Goal: Information Seeking & Learning: Check status

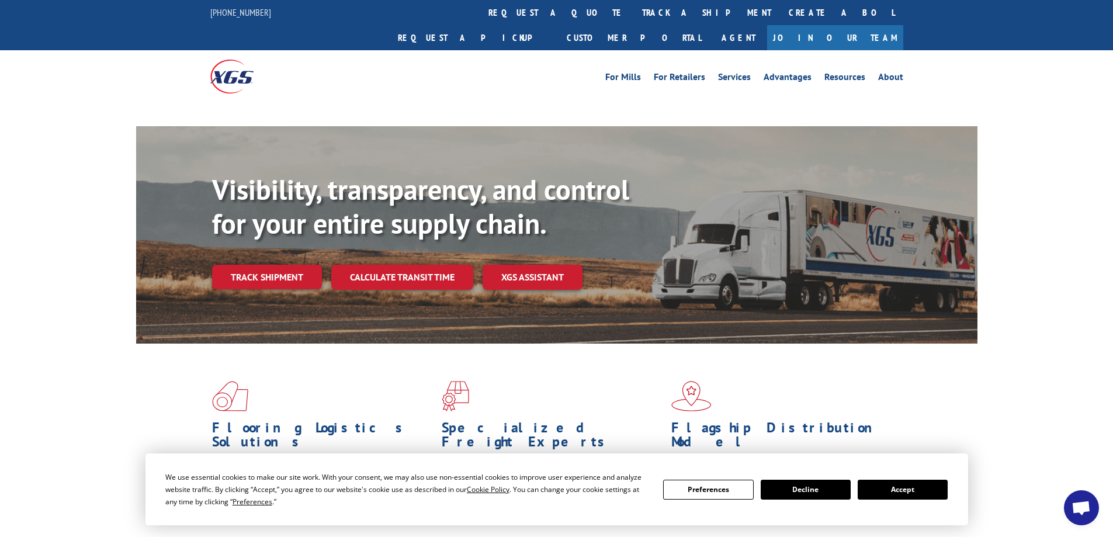
click at [900, 491] on button "Accept" at bounding box center [903, 490] width 90 height 20
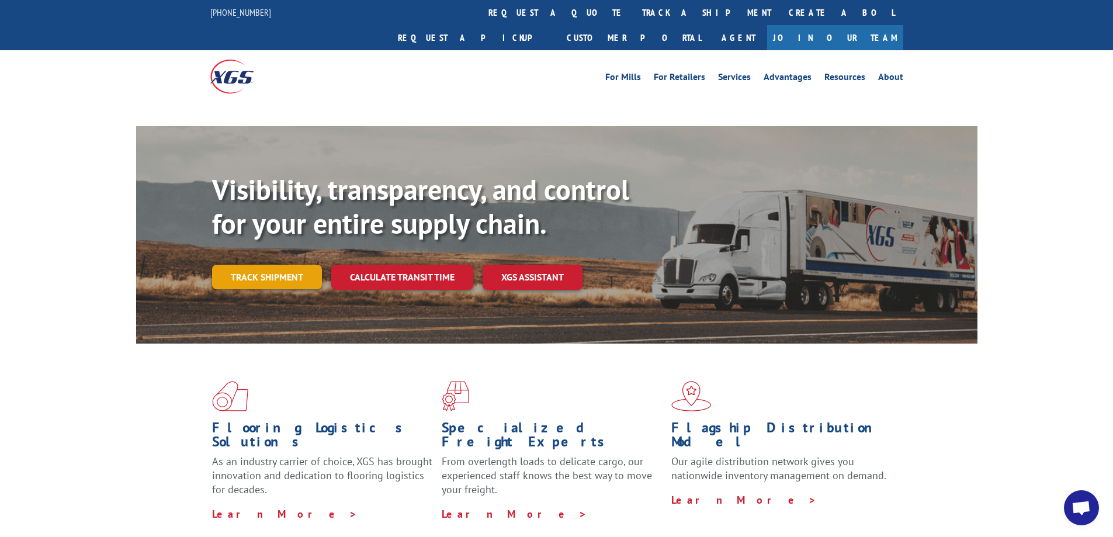
click at [234, 265] on link "Track shipment" at bounding box center [267, 277] width 110 height 25
click at [253, 265] on link "Track shipment" at bounding box center [267, 277] width 110 height 25
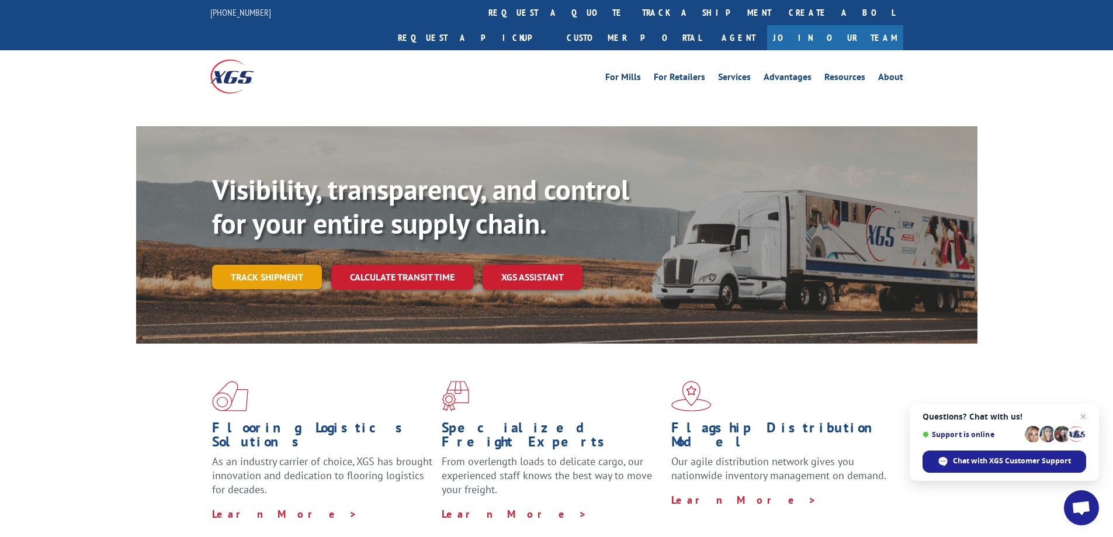
click at [258, 265] on link "Track shipment" at bounding box center [267, 277] width 110 height 25
click at [259, 265] on link "Track shipment" at bounding box center [267, 277] width 110 height 25
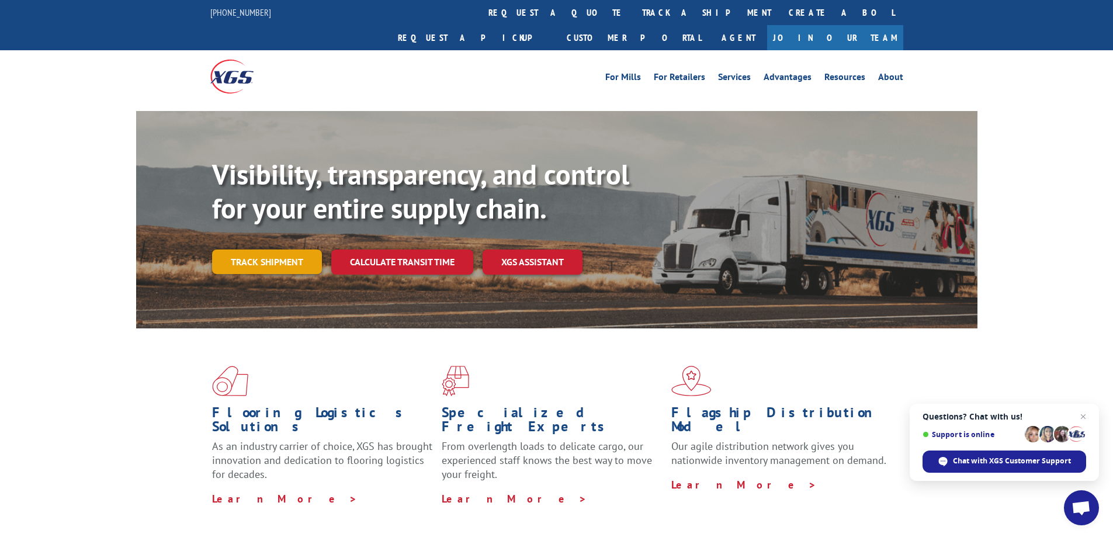
click at [258, 250] on link "Track shipment" at bounding box center [267, 262] width 110 height 25
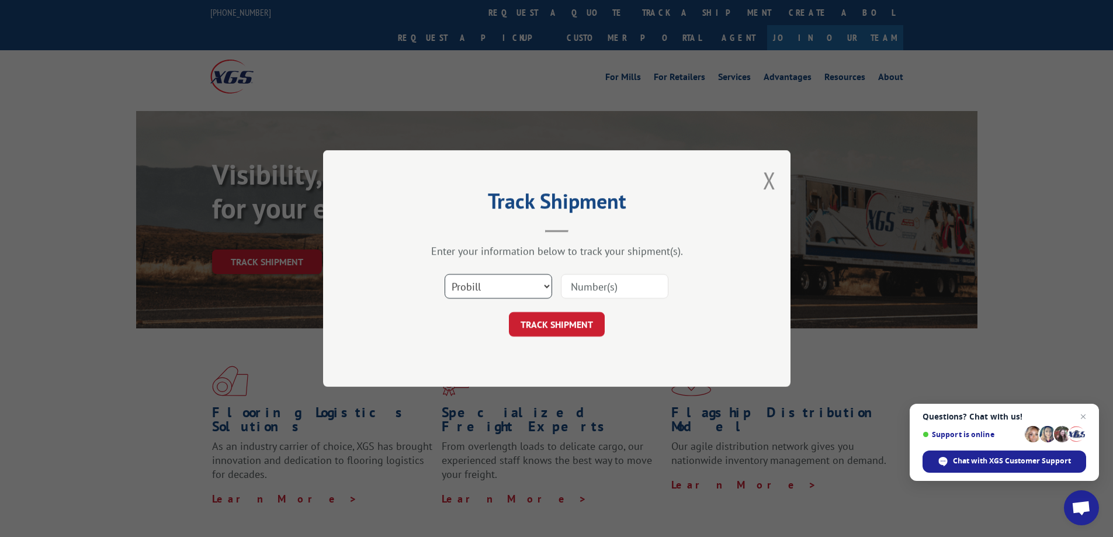
click at [469, 292] on select "Select category... Probill BOL PO" at bounding box center [499, 286] width 108 height 25
select select "bol"
click at [445, 274] on select "Select category... Probill BOL PO" at bounding box center [499, 286] width 108 height 25
click at [596, 286] on input at bounding box center [615, 286] width 108 height 25
paste input "5606216"
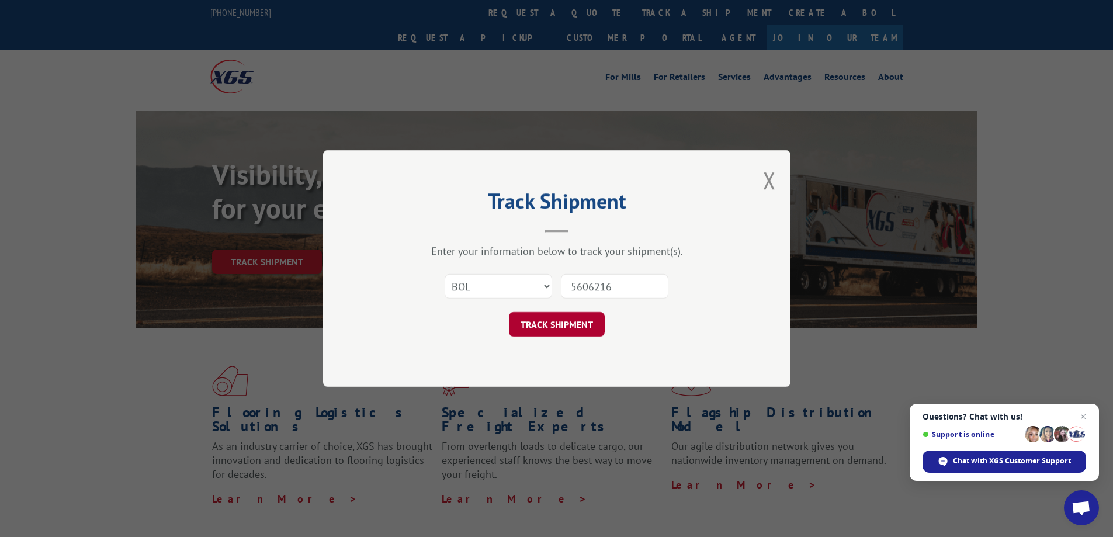
type input "5606216"
click at [556, 327] on button "TRACK SHIPMENT" at bounding box center [557, 324] width 96 height 25
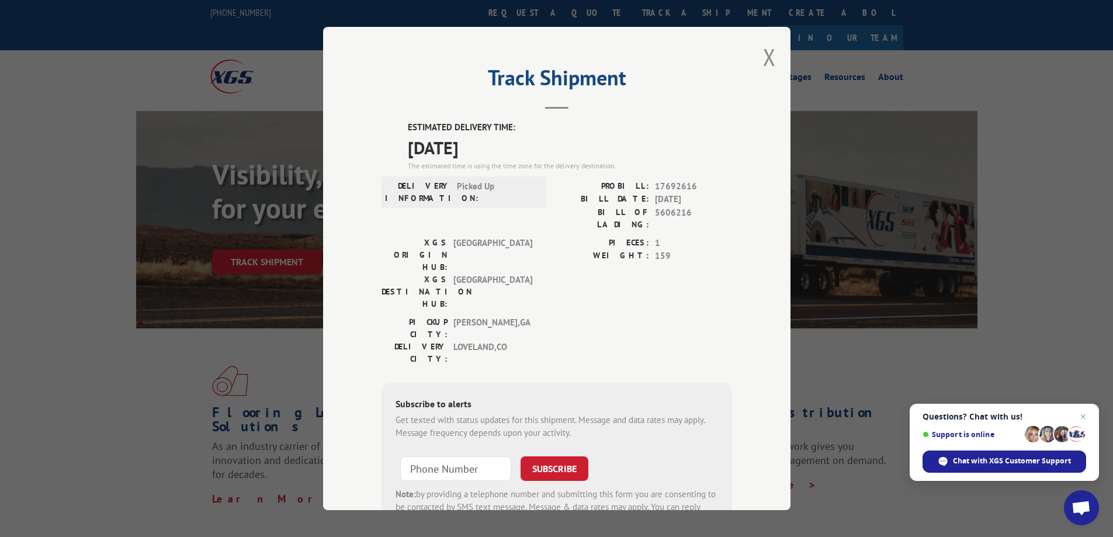
drag, startPoint x: 500, startPoint y: 148, endPoint x: 402, endPoint y: 131, distance: 99.8
click at [402, 131] on div "ESTIMATED DELIVERY TIME: [DATE] The estimated time is using the time zone for t…" at bounding box center [557, 331] width 351 height 420
copy div "ESTIMATED DELIVERY TIME: [DATE]"
drag, startPoint x: 686, startPoint y: 214, endPoint x: 649, endPoint y: 215, distance: 36.8
click at [649, 215] on div "BILL OF LADING: 5606216" at bounding box center [644, 218] width 175 height 25
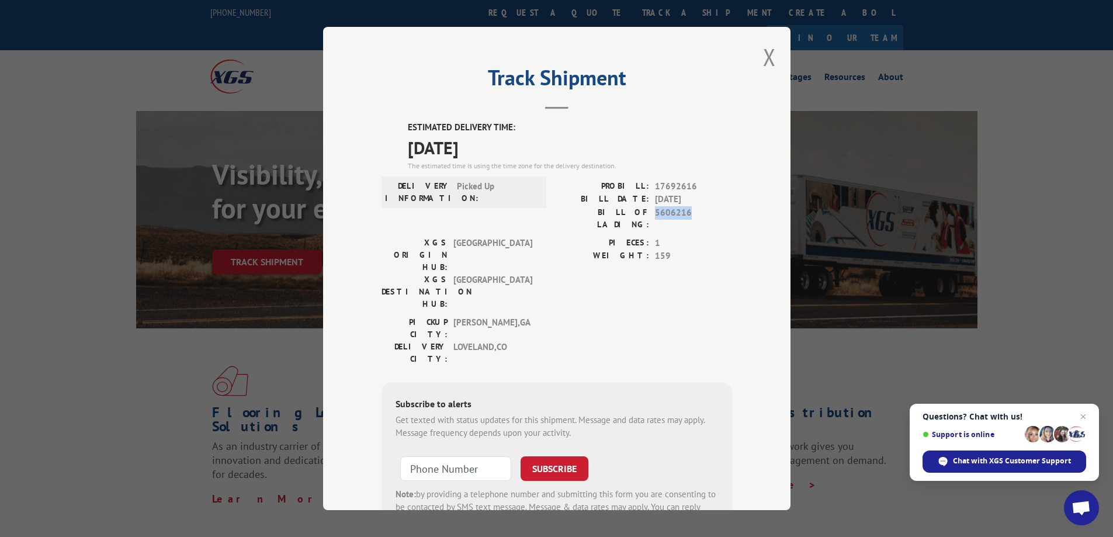
copy span "5606216"
